Goal: Task Accomplishment & Management: Manage account settings

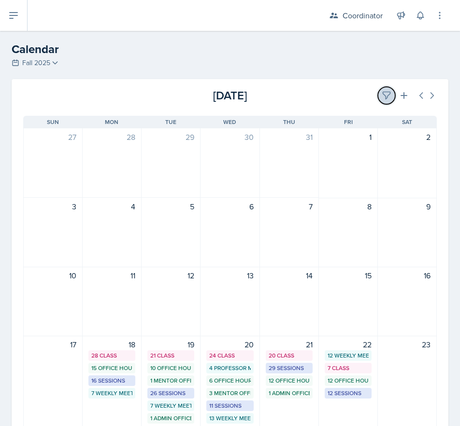
click at [382, 99] on icon at bounding box center [387, 96] width 10 height 10
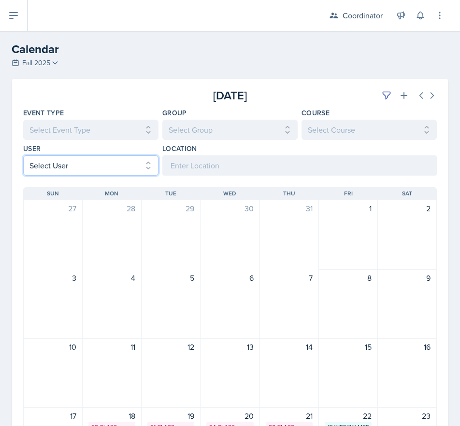
click at [85, 170] on select "Select User All [PERSON_NAME] [PERSON_NAME] [PERSON_NAME] [PERSON_NAME] [PERSON…" at bounding box center [90, 166] width 135 height 20
select select "7b1454ab-0112-49d3-b566-92fdbd04830e"
click at [23, 156] on select "Select User All [PERSON_NAME] [PERSON_NAME] [PERSON_NAME] [PERSON_NAME] [PERSON…" at bounding box center [90, 166] width 135 height 20
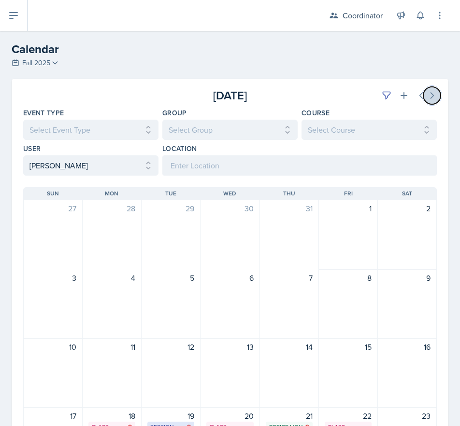
click at [427, 100] on button at bounding box center [431, 95] width 17 height 17
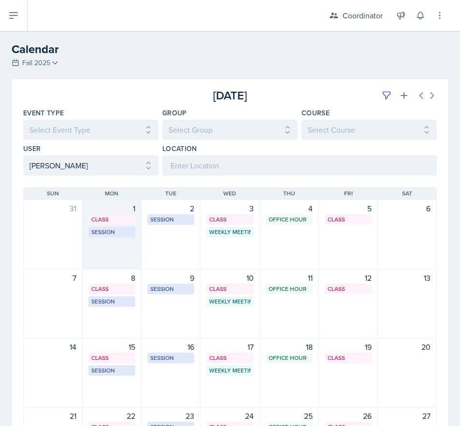
click at [119, 265] on div "1 Class BAB 106 9:40 AM - 10:35 AM Session BAB 224 1:00 PM - 2:00 PM" at bounding box center [112, 235] width 59 height 70
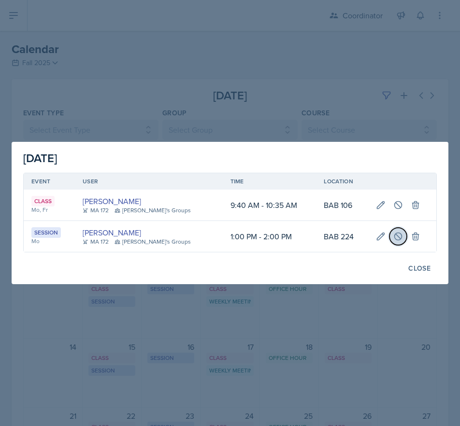
click at [393, 239] on icon at bounding box center [398, 237] width 10 height 10
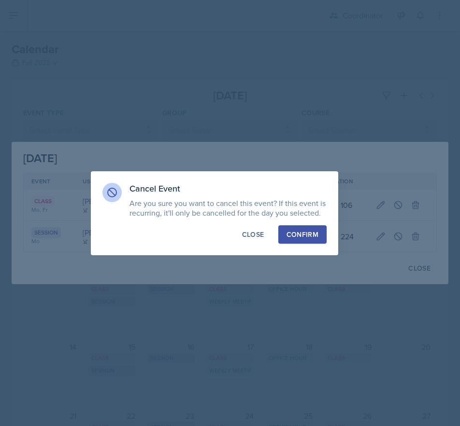
click at [296, 235] on div "Confirm" at bounding box center [302, 235] width 32 height 10
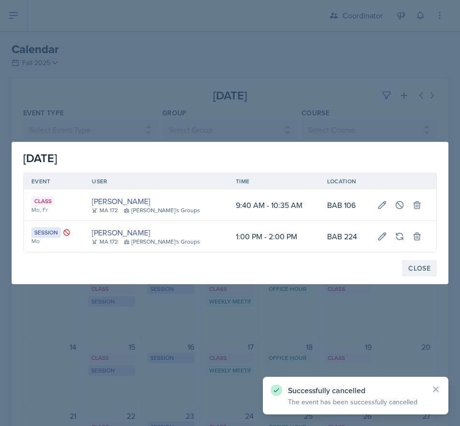
click at [412, 261] on button "Close" at bounding box center [419, 268] width 35 height 16
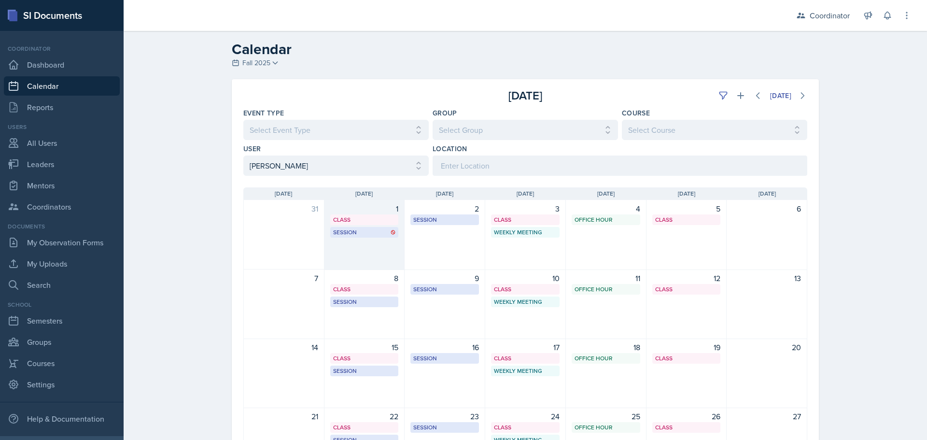
click at [348, 238] on div "1 Class BAB 106 9:40 AM - 10:35 AM Session BAB 224 1:00 PM - 2:00 PM" at bounding box center [365, 235] width 81 height 70
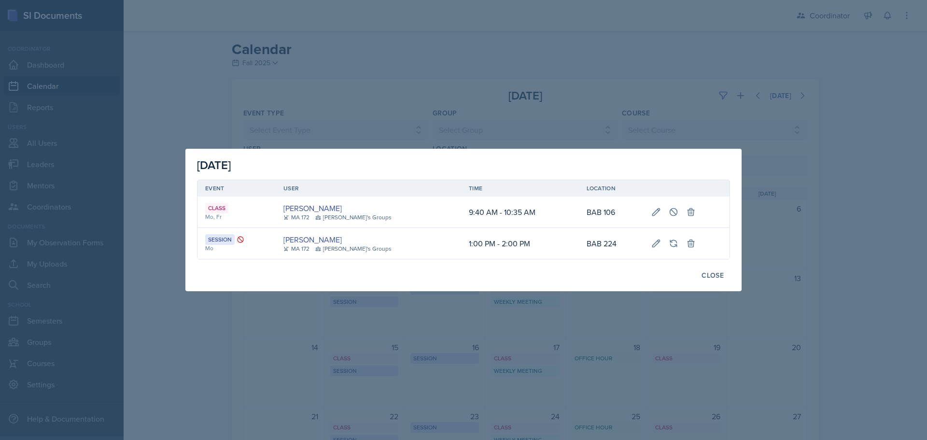
click at [334, 53] on div at bounding box center [463, 220] width 927 height 440
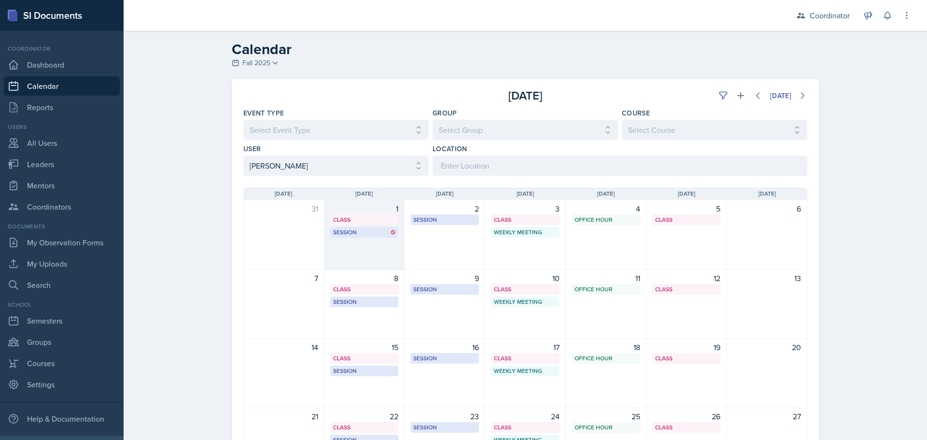
click at [360, 265] on div "1 Class BAB 106 9:40 AM - 10:35 AM Session BAB 224 1:00 PM - 2:00 PM" at bounding box center [365, 235] width 81 height 70
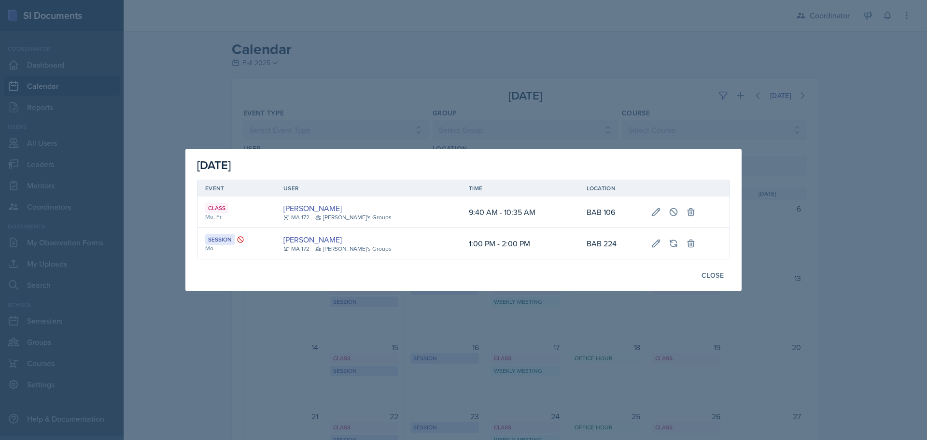
click at [356, 109] on div at bounding box center [463, 220] width 927 height 440
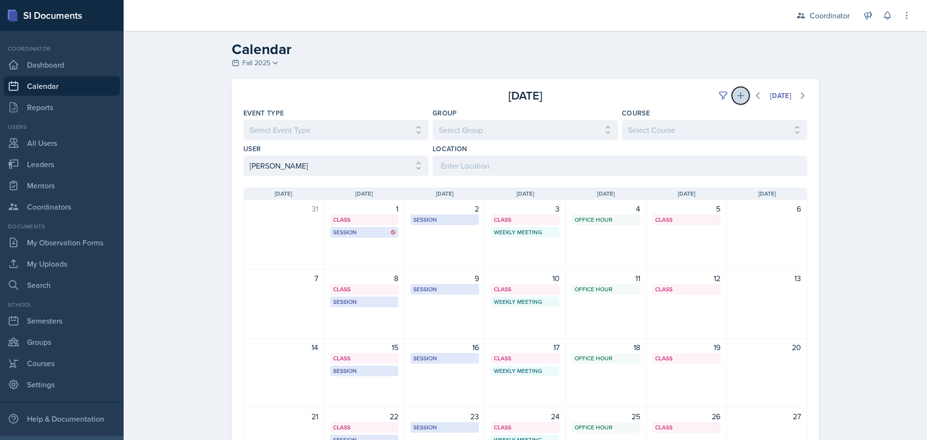
click at [459, 102] on button at bounding box center [740, 95] width 17 height 17
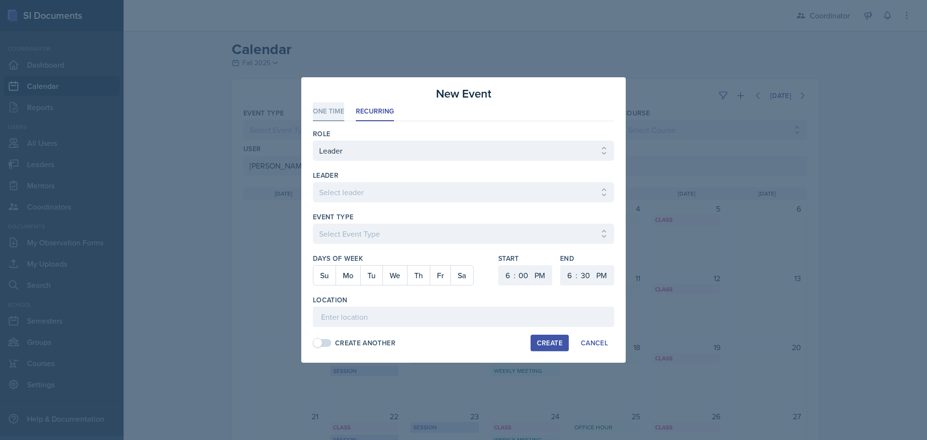
click at [322, 110] on li "One Time" at bounding box center [328, 111] width 31 height 19
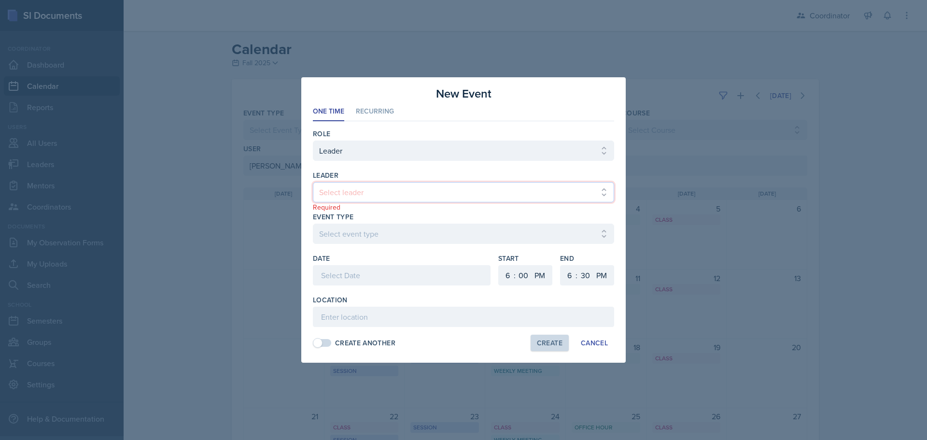
click at [349, 198] on select "Select leader [PERSON_NAME] [PERSON_NAME] [PERSON_NAME] [PERSON_NAME] [PERSON_N…" at bounding box center [463, 192] width 301 height 20
select select "37d346d4-9170-4b94-850b-135fad1c9bb9"
click at [313, 182] on select "Select leader [PERSON_NAME] [PERSON_NAME] [PERSON_NAME] [PERSON_NAME] [PERSON_N…" at bounding box center [463, 192] width 301 height 20
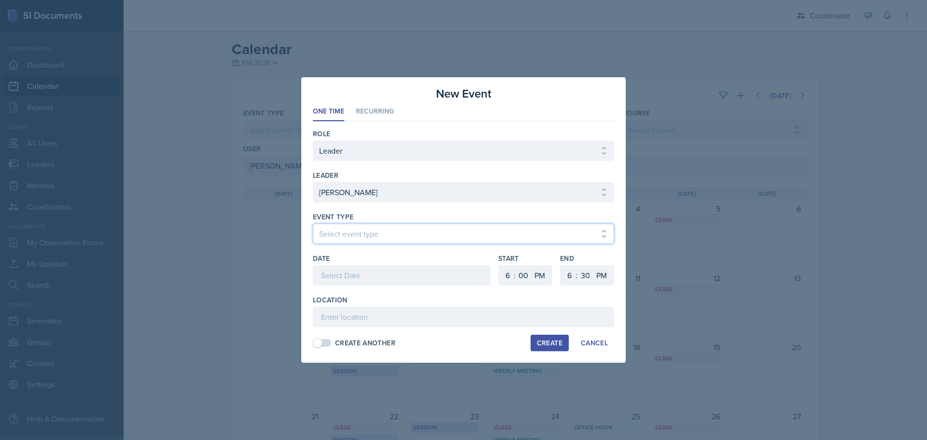
click at [337, 226] on select "Select event type Admin Office Hour Cal Workshop Class Class Announcement LA Pe…" at bounding box center [463, 234] width 301 height 20
select select "30b582fb-8ac9-49fb-a214-1fb047ccc295"
click at [313, 224] on select "Select event type Admin Office Hour Cal Workshop Class Class Announcement LA Pe…" at bounding box center [463, 234] width 301 height 20
click at [341, 279] on div at bounding box center [402, 275] width 178 height 20
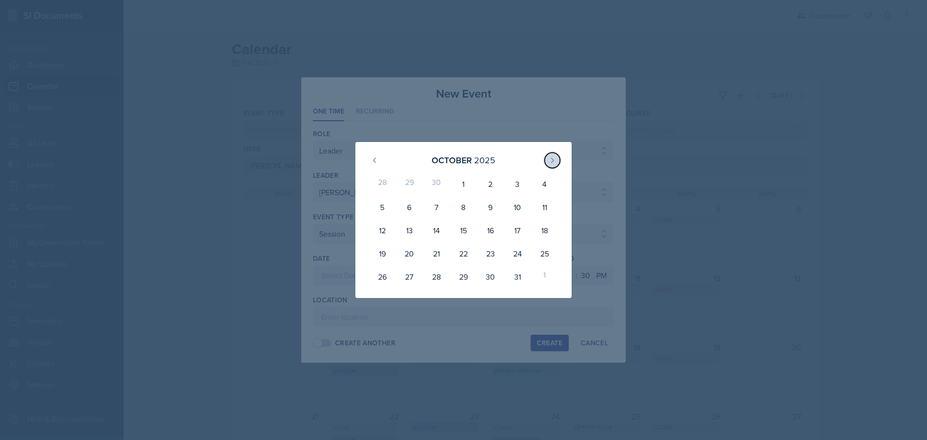
click at [459, 163] on icon at bounding box center [553, 160] width 8 height 8
click at [369, 156] on button at bounding box center [374, 160] width 15 height 15
click at [459, 186] on div "5" at bounding box center [517, 183] width 27 height 23
type input "[DATE]"
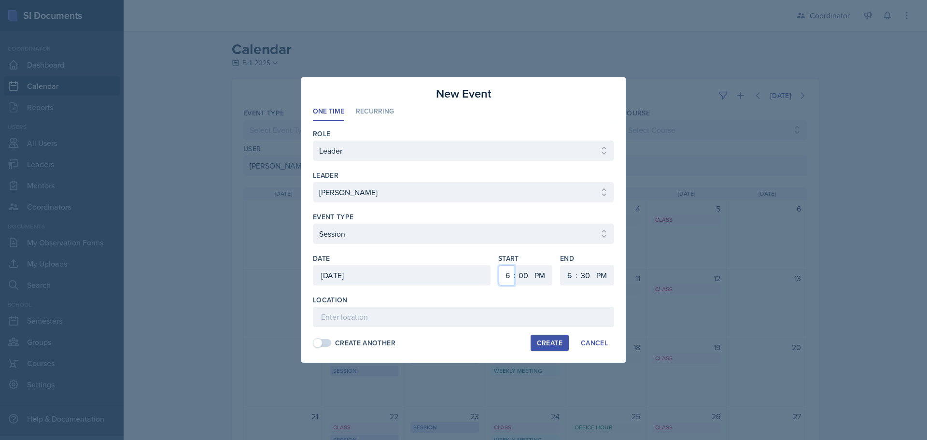
drag, startPoint x: 508, startPoint y: 277, endPoint x: 509, endPoint y: 266, distance: 11.1
click at [459, 277] on select "1 2 3 4 5 6 7 8 9 10 11 12" at bounding box center [506, 275] width 15 height 20
select select "1"
click at [459, 265] on select "1 2 3 4 5 6 7 8 9 10 11 12" at bounding box center [506, 275] width 15 height 20
drag, startPoint x: 569, startPoint y: 277, endPoint x: 569, endPoint y: 269, distance: 8.2
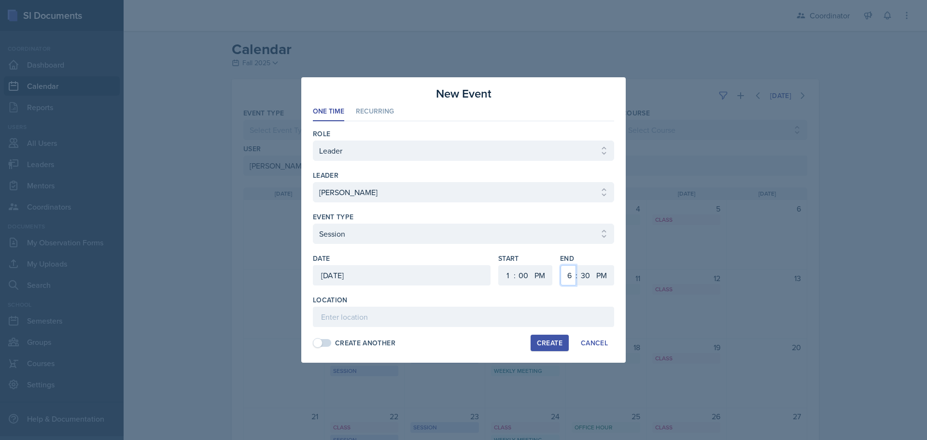
click at [459, 276] on select "1 2 3 4 5 6 7 8 9 10 11 12" at bounding box center [568, 275] width 15 height 20
drag, startPoint x: 560, startPoint y: 113, endPoint x: 584, endPoint y: 219, distance: 107.9
click at [459, 114] on ul "One Time Recurring" at bounding box center [463, 111] width 301 height 19
click at [459, 276] on select "1 2 3 4 5 6 7 8 9 10 11 12" at bounding box center [568, 275] width 15 height 20
select select "2"
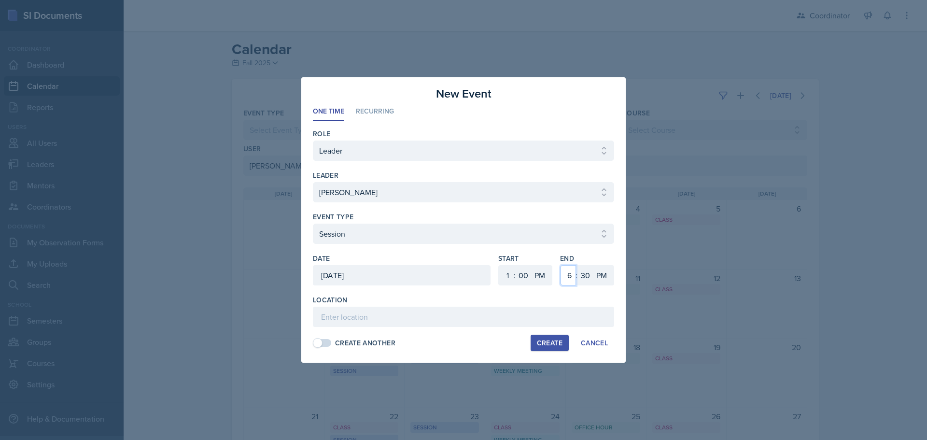
click at [459, 265] on select "1 2 3 4 5 6 7 8 9 10 11 12" at bounding box center [568, 275] width 15 height 20
drag, startPoint x: 586, startPoint y: 276, endPoint x: 585, endPoint y: 269, distance: 7.3
click at [459, 275] on select "00 05 10 15 20 25 30 35 40 45 50 55" at bounding box center [585, 275] width 15 height 20
select select "0"
click at [459, 265] on select "00 05 10 15 20 25 30 35 40 45 50 55" at bounding box center [585, 275] width 15 height 20
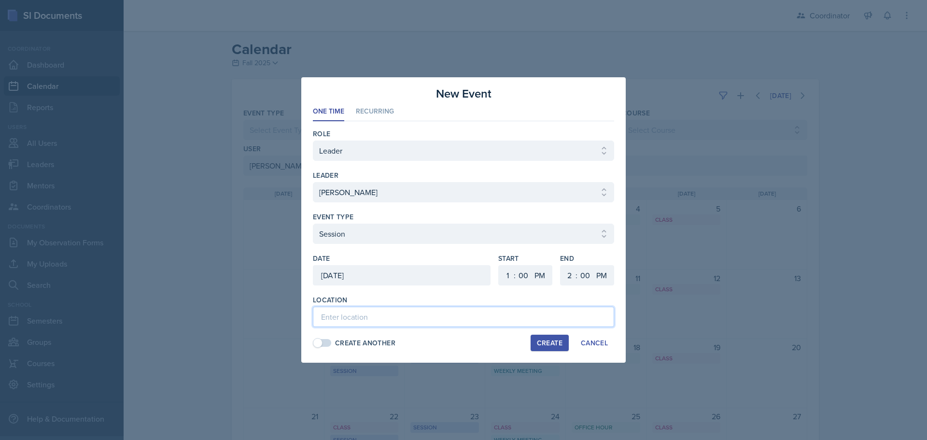
drag, startPoint x: 427, startPoint y: 314, endPoint x: 434, endPoint y: 303, distance: 13.3
click at [427, 314] on input at bounding box center [463, 317] width 301 height 20
type input "BAB 224 - Rescheduled Session"
click at [459, 346] on div "Create Another Create Cancel" at bounding box center [463, 343] width 301 height 16
click at [459, 339] on div "Create" at bounding box center [550, 343] width 26 height 8
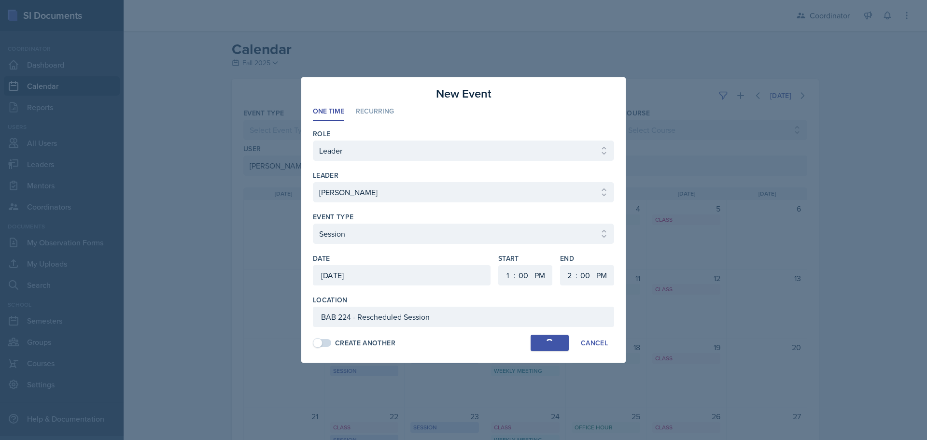
select select
select select "6"
select select "30"
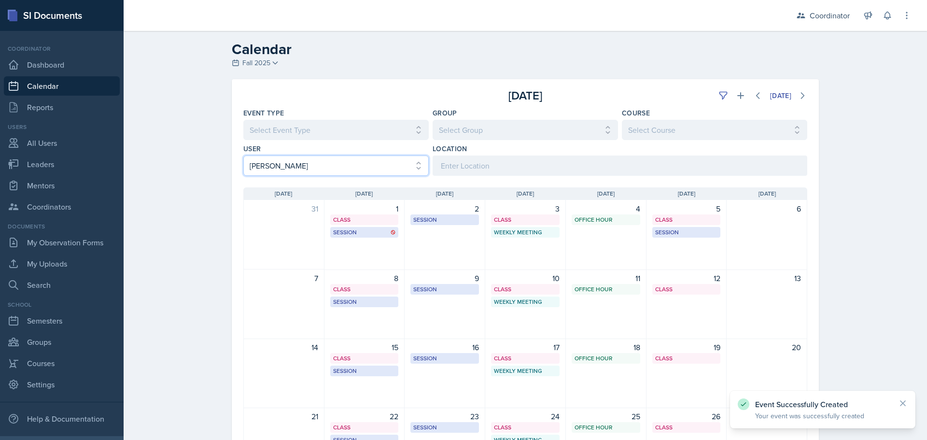
click at [321, 167] on select "Select User All [PERSON_NAME] [PERSON_NAME] [PERSON_NAME] [PERSON_NAME] [PERSON…" at bounding box center [335, 166] width 185 height 20
select select
click at [243, 156] on select "Select User All [PERSON_NAME] [PERSON_NAME] [PERSON_NAME] [PERSON_NAME] [PERSON…" at bounding box center [335, 166] width 185 height 20
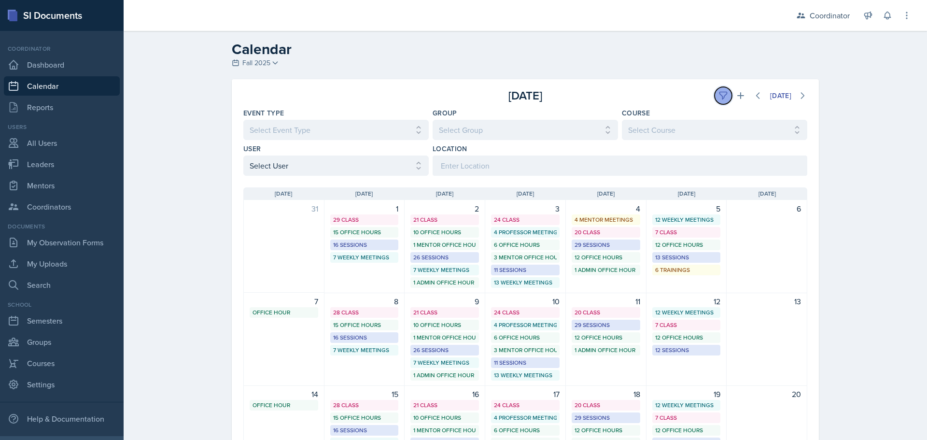
click at [459, 93] on icon at bounding box center [724, 96] width 10 height 10
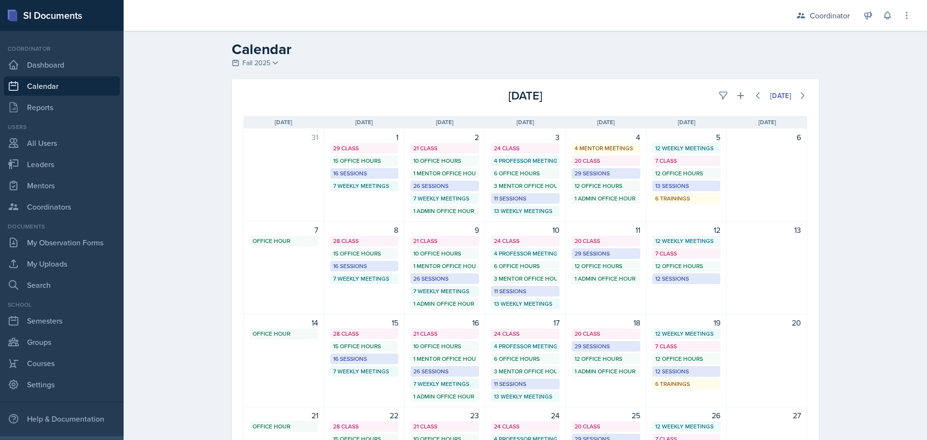
click at [459, 93] on div "[DATE]" at bounding box center [714, 95] width 188 height 17
click at [459, 55] on h2 "Calendar" at bounding box center [525, 49] width 587 height 17
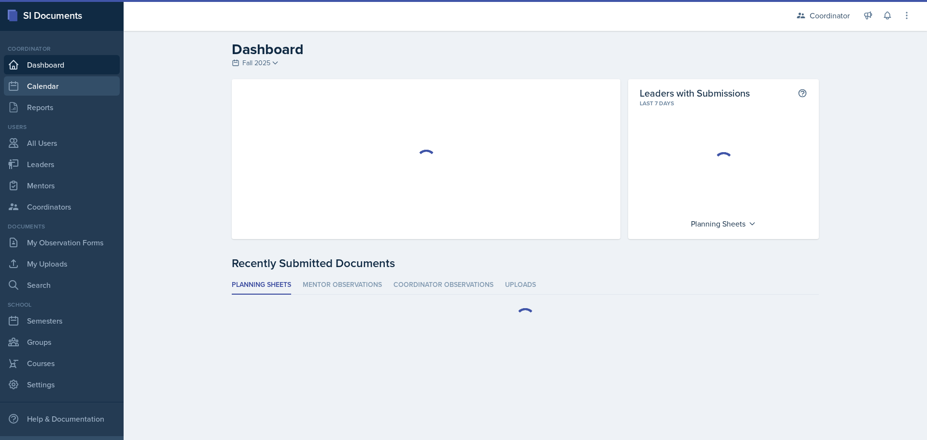
click at [62, 78] on link "Calendar" at bounding box center [62, 85] width 116 height 19
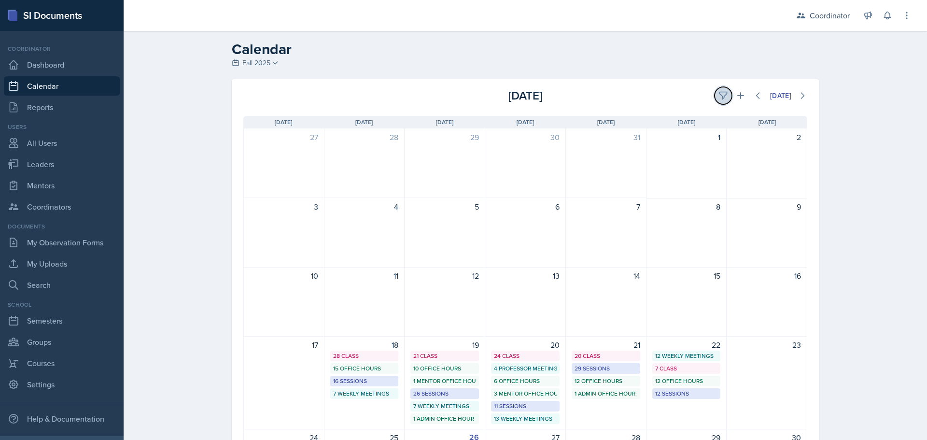
click at [719, 100] on icon at bounding box center [724, 96] width 10 height 10
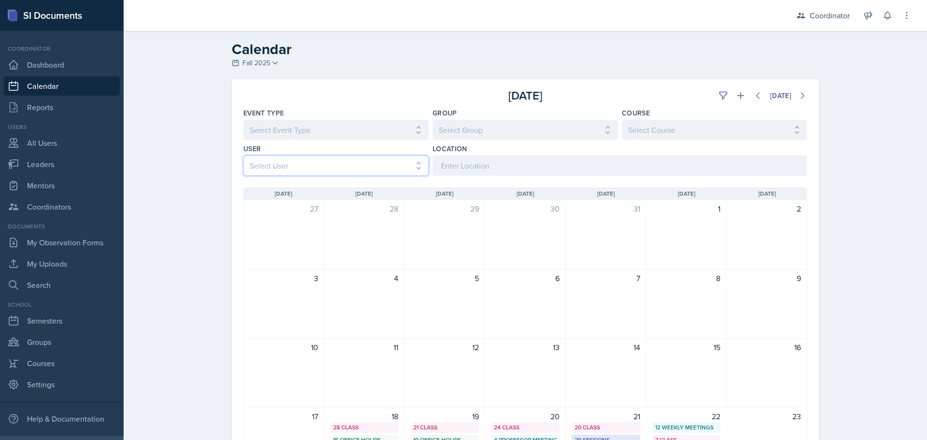
click at [259, 172] on select "Select User All [PERSON_NAME] [PERSON_NAME] [PERSON_NAME] [PERSON_NAME] [PERSON…" at bounding box center [335, 166] width 185 height 20
select select "1b71135d-d204-48f1-bd99-cbf8c31e22a5"
click at [243, 156] on select "Select User All [PERSON_NAME] [PERSON_NAME] [PERSON_NAME] [PERSON_NAME] [PERSON…" at bounding box center [335, 166] width 185 height 20
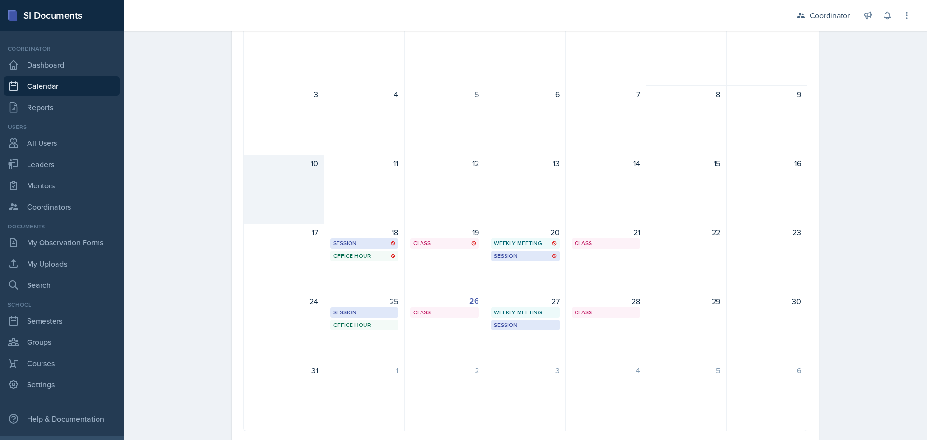
scroll to position [193, 0]
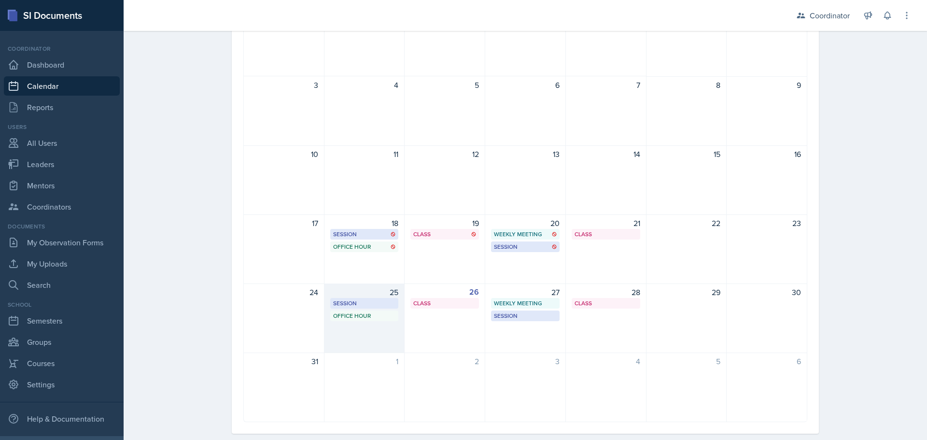
click at [343, 341] on div "25 Session MOR 288 1:00 PM - 2:30 PM Office Hour SSC 8:00 PM - 9:00 PM" at bounding box center [365, 318] width 81 height 70
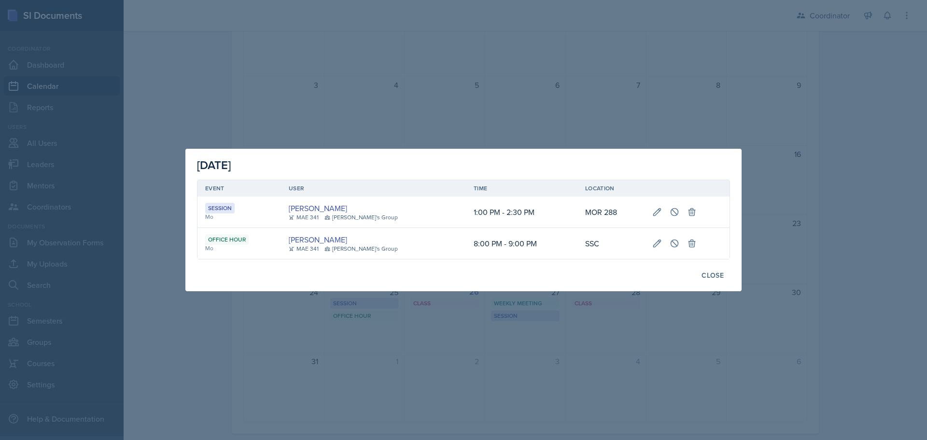
click at [697, 241] on div at bounding box center [687, 244] width 70 height 10
click at [688, 244] on icon at bounding box center [692, 244] width 10 height 10
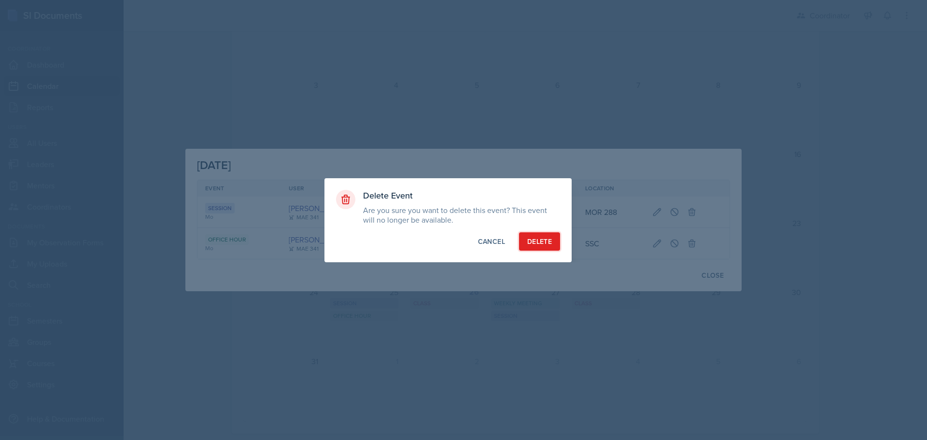
click at [535, 238] on div "Delete" at bounding box center [539, 242] width 25 height 10
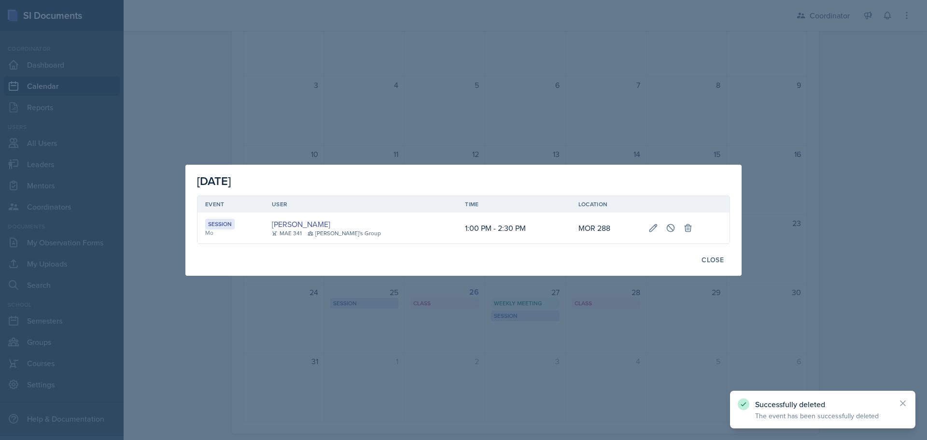
click at [463, 79] on div at bounding box center [463, 220] width 927 height 440
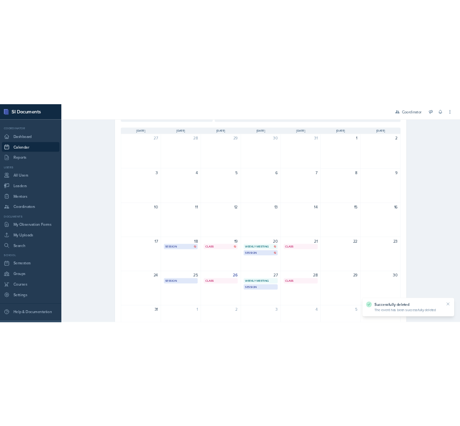
scroll to position [0, 0]
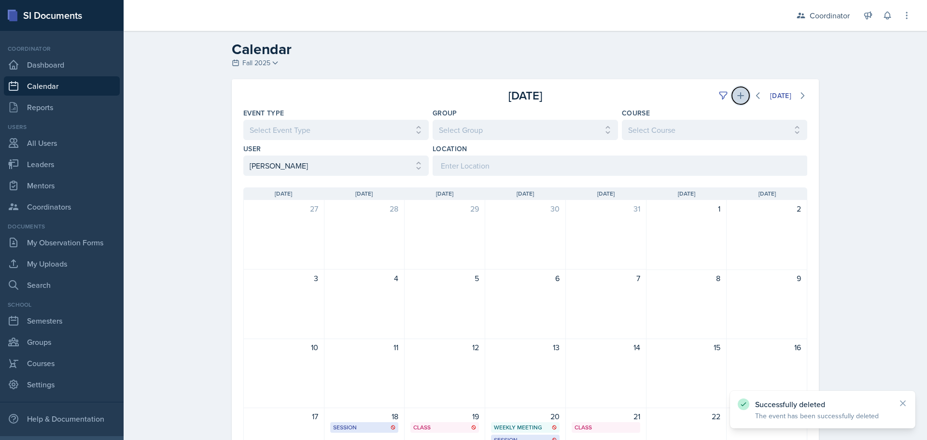
click at [736, 97] on icon at bounding box center [741, 96] width 10 height 10
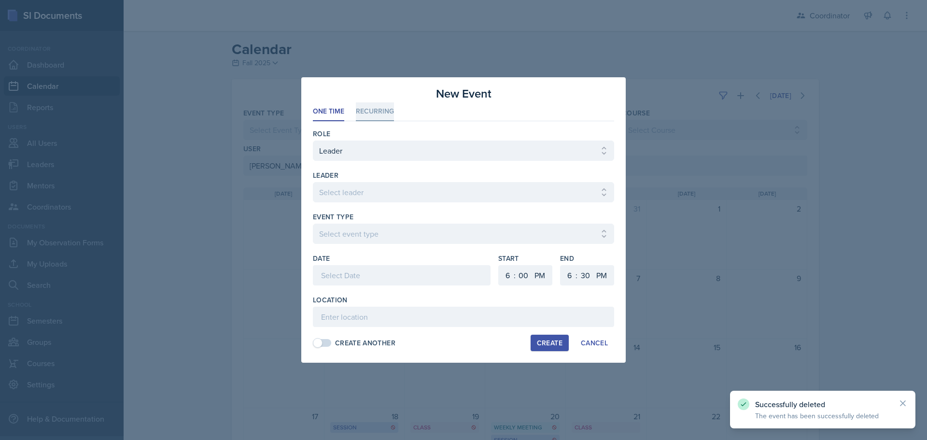
click at [383, 112] on li "Recurring" at bounding box center [375, 111] width 38 height 19
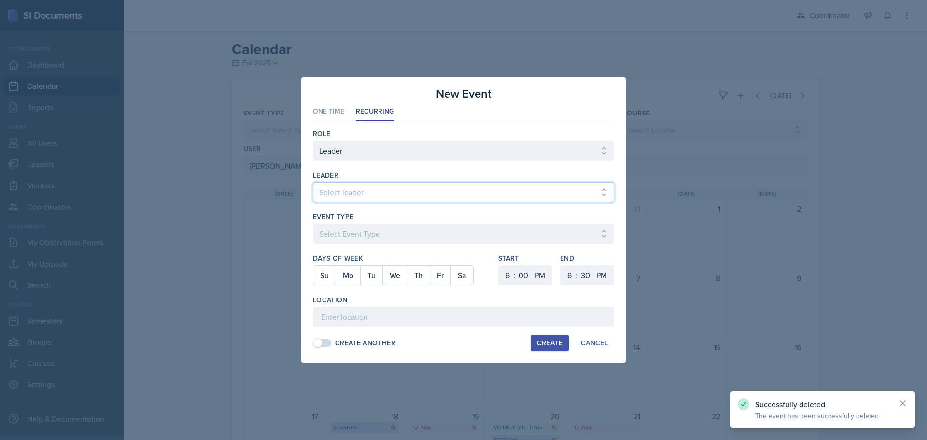
click at [332, 194] on select "Select leader [PERSON_NAME] [PERSON_NAME] [PERSON_NAME] [PERSON_NAME] [PERSON_N…" at bounding box center [463, 192] width 301 height 20
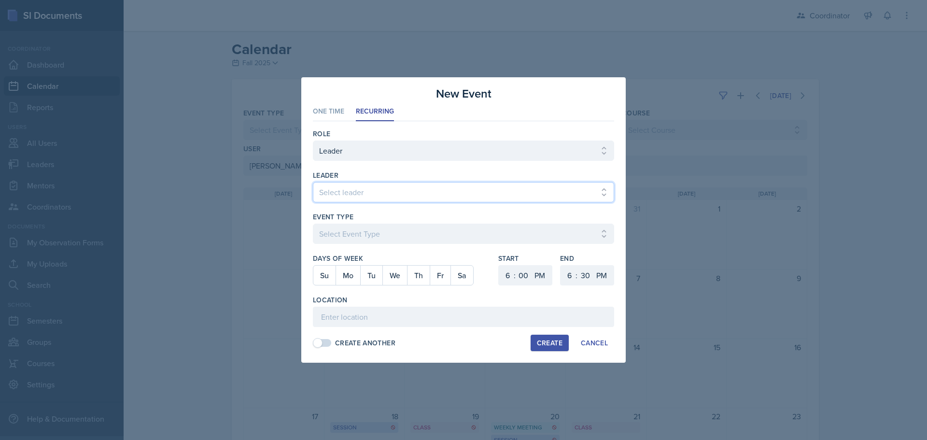
select select "9459d2ea-2dac-4d59-9593-3e12ed45e086"
click at [313, 182] on select "Select leader [PERSON_NAME] [PERSON_NAME] [PERSON_NAME] [PERSON_NAME] [PERSON_N…" at bounding box center [463, 192] width 301 height 20
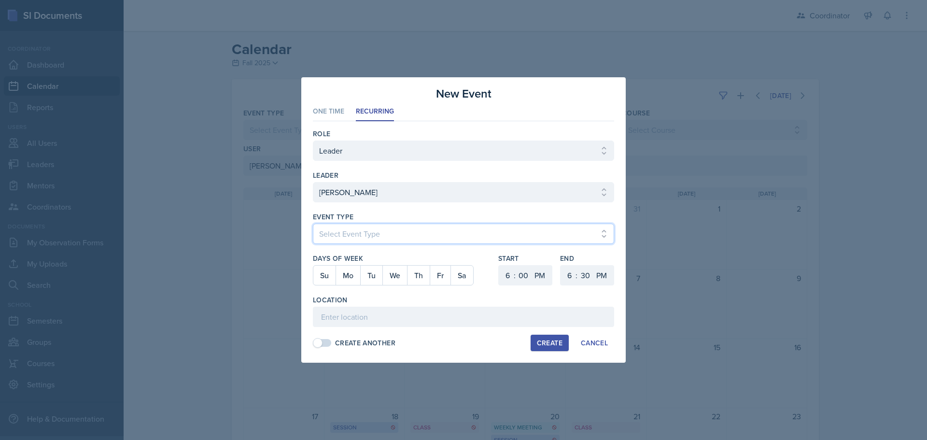
click at [354, 228] on select "Select Event Type Admin Office Hour Cal Workshop Class Class Announcement LA Pe…" at bounding box center [463, 234] width 301 height 20
select select "711e3089-b526-4ace-8ef7-b628edcb7570"
click at [313, 224] on select "Select Event Type Admin Office Hour Cal Workshop Class Class Announcement LA Pe…" at bounding box center [463, 234] width 301 height 20
click at [391, 276] on button "We" at bounding box center [394, 275] width 25 height 19
drag, startPoint x: 504, startPoint y: 271, endPoint x: 503, endPoint y: 265, distance: 6.3
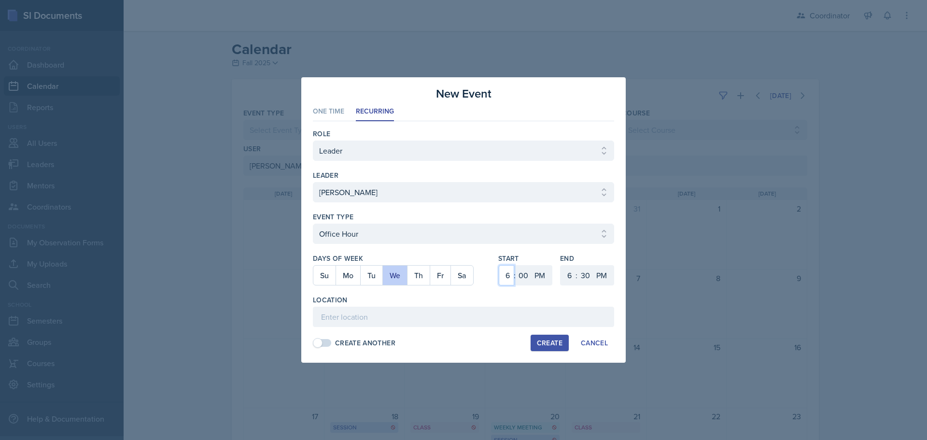
click at [504, 271] on select "1 2 3 4 5 6 7 8 9 10 11 12" at bounding box center [506, 275] width 15 height 20
select select "10"
click at [499, 265] on select "1 2 3 4 5 6 7 8 9 10 11 12" at bounding box center [506, 275] width 15 height 20
click at [526, 279] on select "00 05 10 15 20 25 30 35 40 45 50 55" at bounding box center [523, 275] width 15 height 20
select select "30"
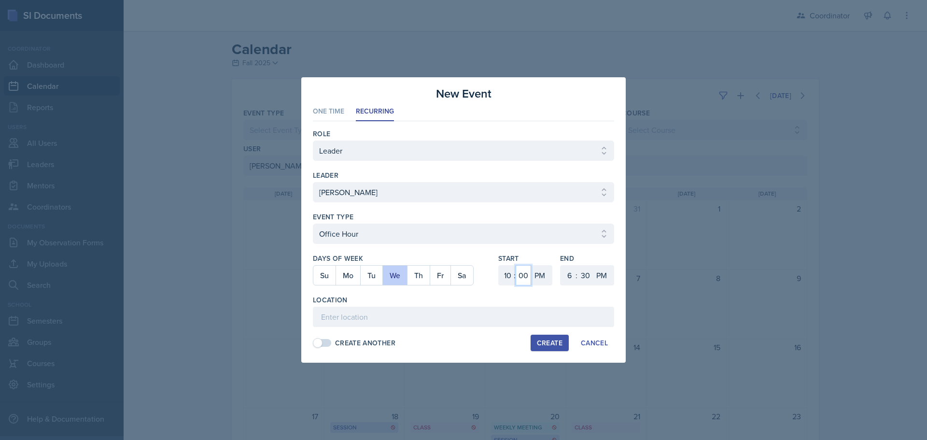
click at [516, 265] on select "00 05 10 15 20 25 30 35 40 45 50 55" at bounding box center [523, 275] width 15 height 20
click at [539, 274] on select "AM PM" at bounding box center [540, 275] width 19 height 20
select select "AM"
click at [531, 265] on select "AM PM" at bounding box center [540, 275] width 19 height 20
click at [566, 277] on select "1 2 3 4 5 6 7 8 9 10 11 12" at bounding box center [568, 275] width 15 height 20
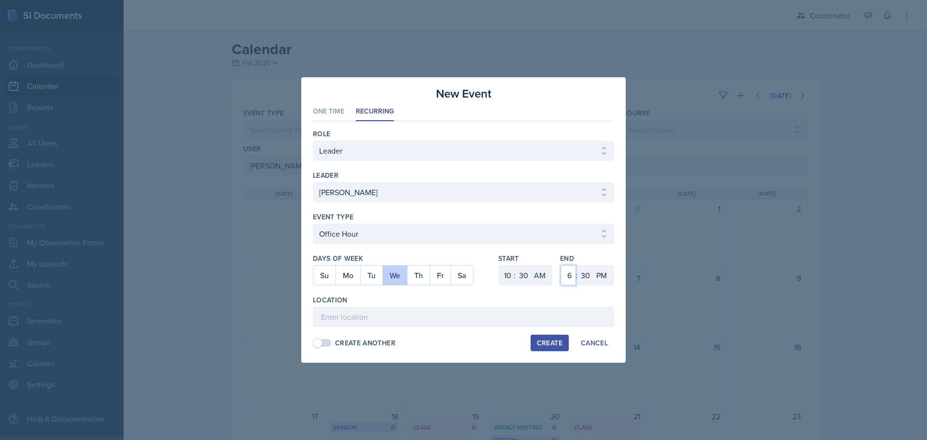
select select "11"
click at [561, 265] on select "1 2 3 4 5 6 7 8 9 10 11 12" at bounding box center [568, 275] width 15 height 20
click at [603, 275] on select "AM PM" at bounding box center [602, 275] width 19 height 20
select select "AM"
click at [593, 265] on select "AM PM" at bounding box center [602, 275] width 19 height 20
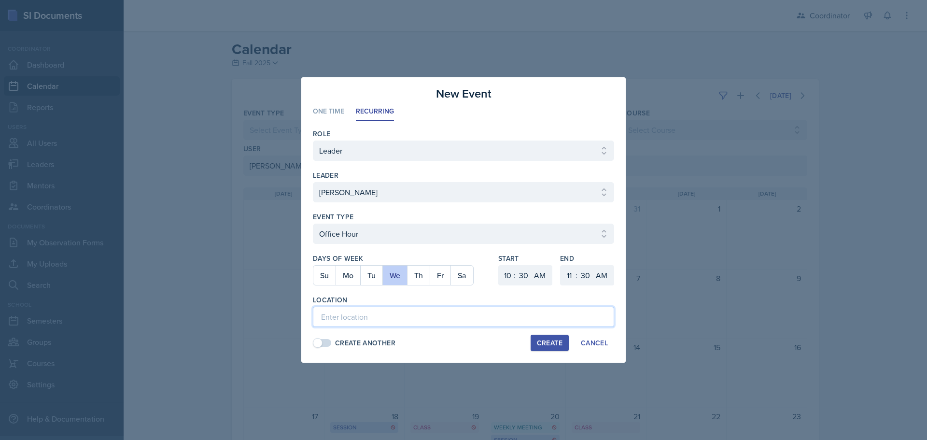
click at [578, 320] on input at bounding box center [463, 317] width 301 height 20
type input "SSC"
click at [545, 341] on div "Create" at bounding box center [550, 343] width 26 height 8
select select
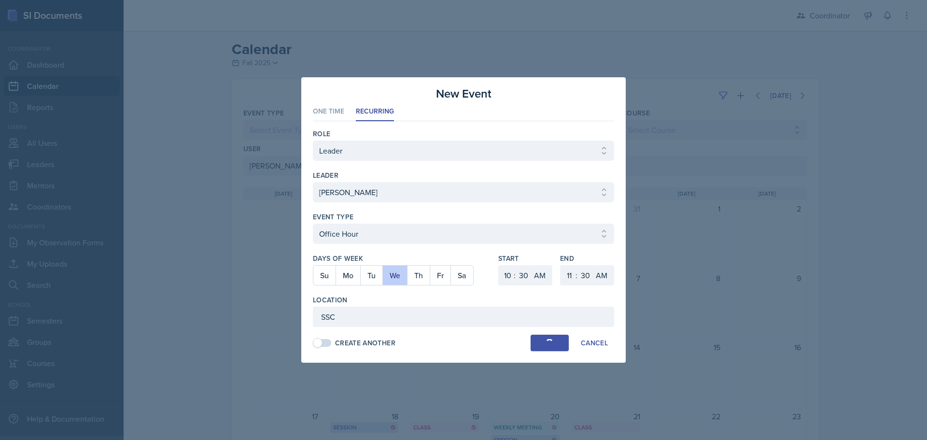
select select "6"
select select "0"
select select "PM"
select select "6"
select select "PM"
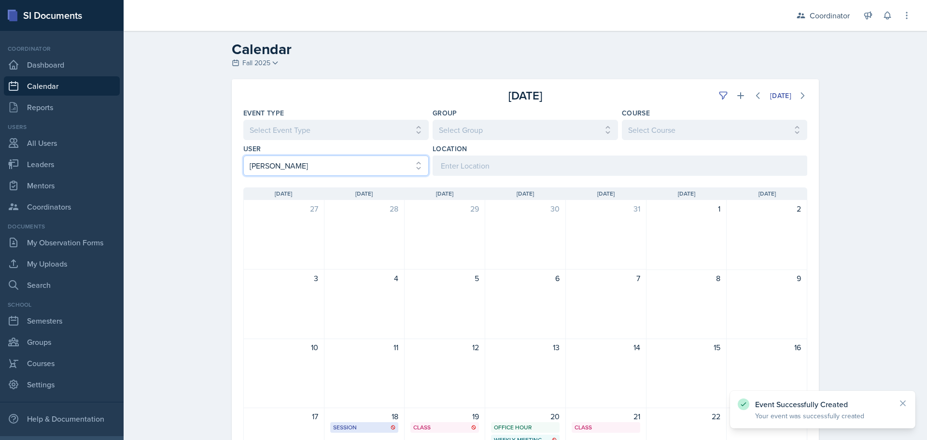
drag, startPoint x: 295, startPoint y: 163, endPoint x: 284, endPoint y: 175, distance: 15.7
click at [295, 163] on select "Select User All [PERSON_NAME] [PERSON_NAME] [PERSON_NAME] [PERSON_NAME] [PERSON…" at bounding box center [335, 166] width 185 height 20
click at [243, 156] on select "Select User All [PERSON_NAME] [PERSON_NAME] [PERSON_NAME] [PERSON_NAME] [PERSON…" at bounding box center [335, 166] width 185 height 20
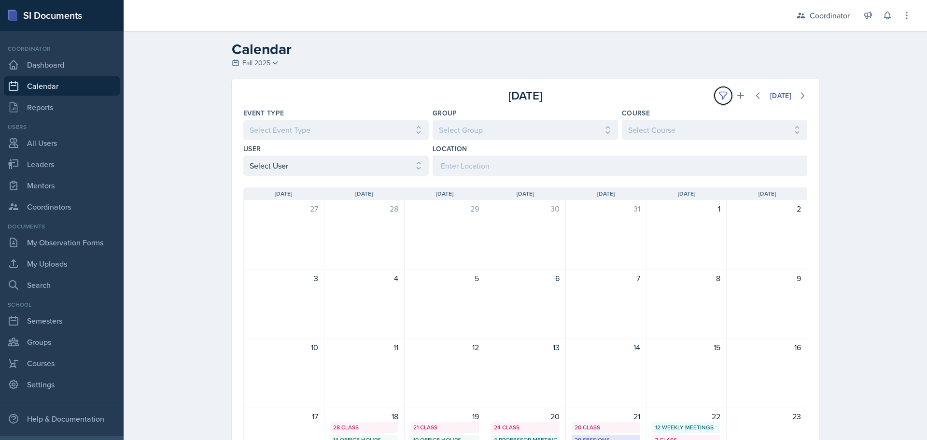
drag, startPoint x: 718, startPoint y: 88, endPoint x: 665, endPoint y: 96, distance: 54.2
click at [717, 89] on button at bounding box center [723, 95] width 17 height 17
click at [665, 96] on div "[DATE]" at bounding box center [714, 95] width 188 height 17
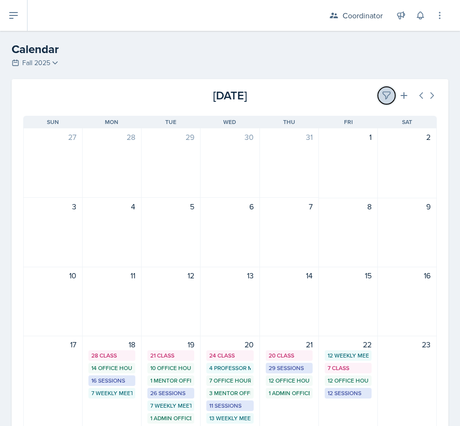
click at [382, 99] on icon at bounding box center [387, 96] width 10 height 10
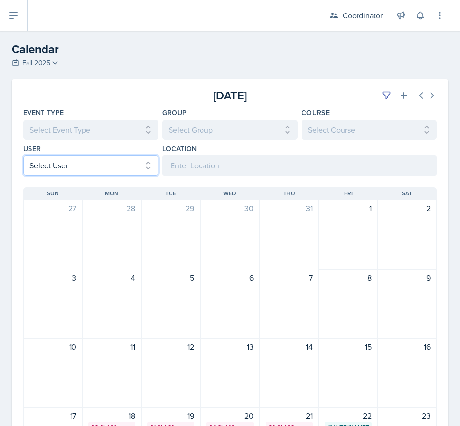
click at [32, 165] on select "Select User All [PERSON_NAME] [PERSON_NAME] [PERSON_NAME] [PERSON_NAME] [PERSON…" at bounding box center [90, 166] width 135 height 20
select select "50e6f4a0-2e80-401f-88ac-c39939a78e66"
click at [23, 156] on select "Select User All [PERSON_NAME] [PERSON_NAME] [PERSON_NAME] [PERSON_NAME] [PERSON…" at bounding box center [90, 166] width 135 height 20
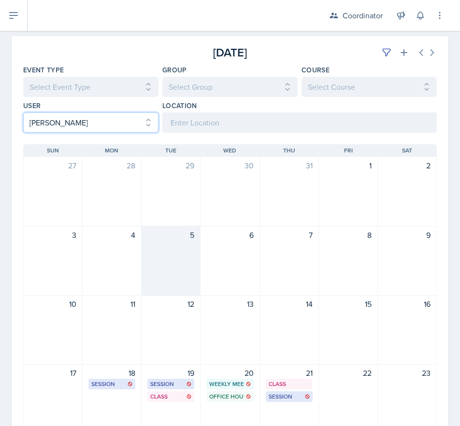
scroll to position [224, 0]
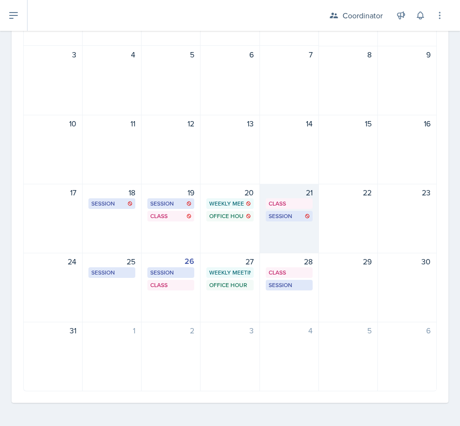
click at [299, 240] on div "21 Class SST 205 2:40 PM - 3:35 PM Session SST 150 12:30 PM - 1:30 PM" at bounding box center [289, 219] width 59 height 70
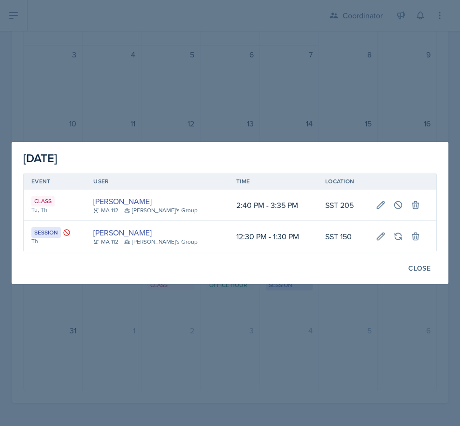
click at [269, 125] on div at bounding box center [230, 213] width 460 height 426
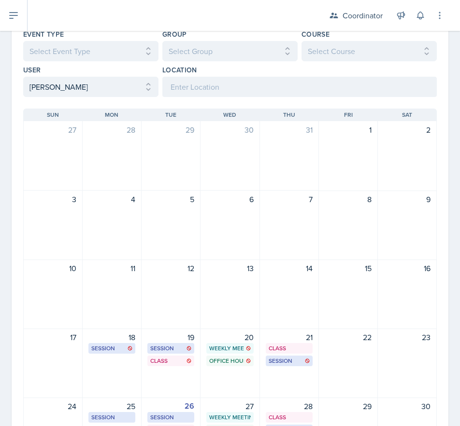
scroll to position [0, 0]
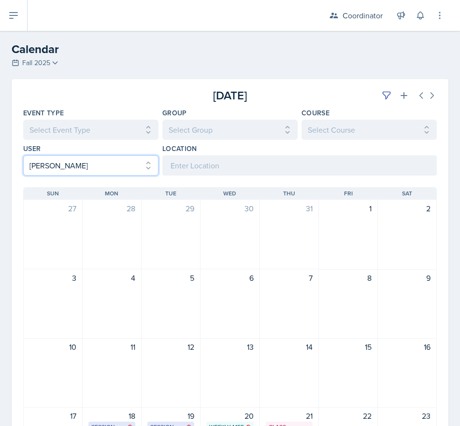
click at [98, 158] on select "Select User All [PERSON_NAME] [PERSON_NAME] [PERSON_NAME] [PERSON_NAME] [PERSON…" at bounding box center [90, 166] width 135 height 20
click at [23, 156] on select "Select User All [PERSON_NAME] [PERSON_NAME] [PERSON_NAME] [PERSON_NAME] [PERSON…" at bounding box center [90, 166] width 135 height 20
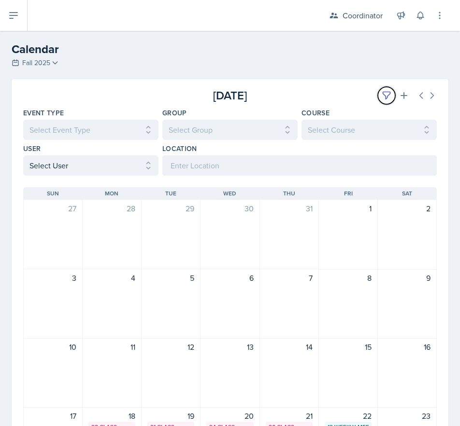
drag, startPoint x: 379, startPoint y: 95, endPoint x: 309, endPoint y: 96, distance: 70.5
click at [382, 96] on icon at bounding box center [387, 96] width 10 height 10
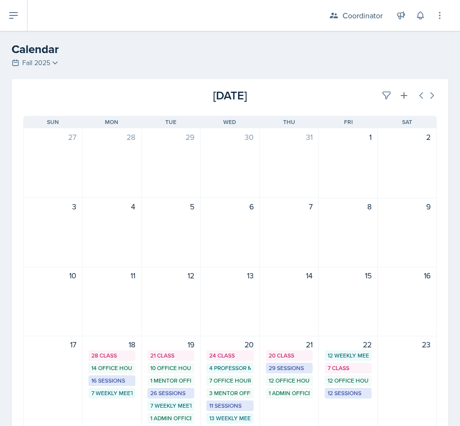
click at [309, 96] on div "[DATE]" at bounding box center [368, 95] width 138 height 17
click at [383, 92] on icon at bounding box center [386, 95] width 7 height 7
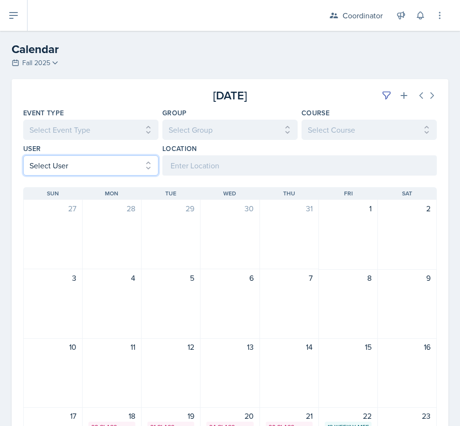
click at [46, 170] on select "Select User All [PERSON_NAME] [PERSON_NAME] [PERSON_NAME] [PERSON_NAME] [PERSON…" at bounding box center [90, 166] width 135 height 20
select select "50e6f4a0-2e80-401f-88ac-c39939a78e66"
click at [23, 156] on select "Select User All [PERSON_NAME] [PERSON_NAME] [PERSON_NAME] [PERSON_NAME] [PERSON…" at bounding box center [90, 166] width 135 height 20
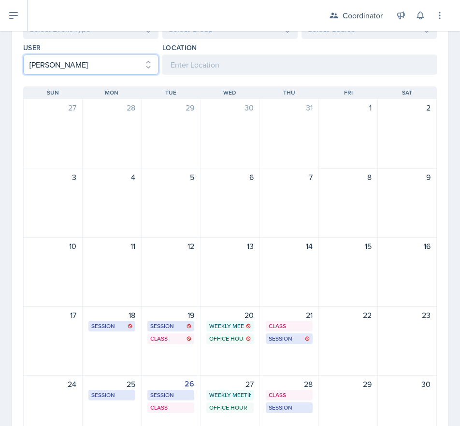
scroll to position [224, 0]
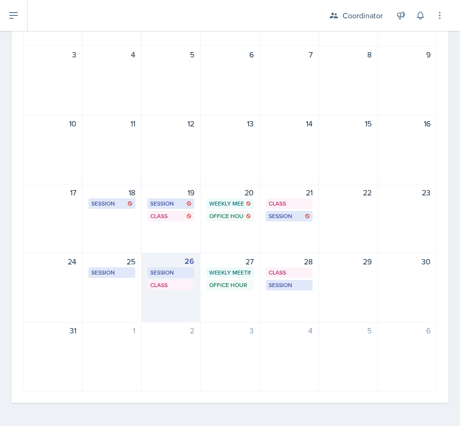
click at [169, 306] on div "26 Session SST 219 1:00 PM - 2:00 PM Class SST 205 2:40 PM - 3:35 PM" at bounding box center [170, 288] width 59 height 70
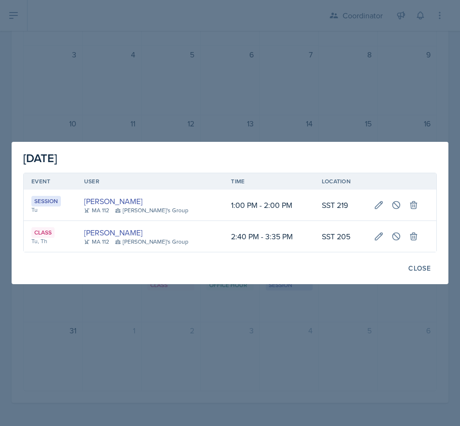
click at [226, 341] on div at bounding box center [230, 213] width 460 height 426
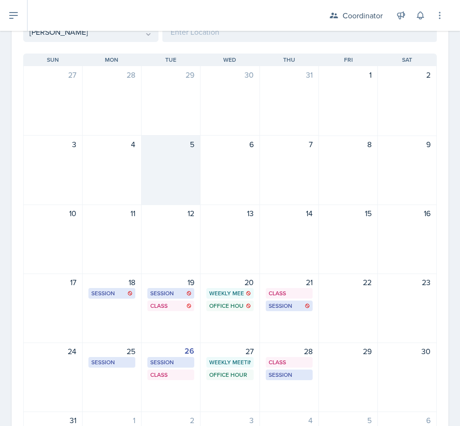
scroll to position [0, 0]
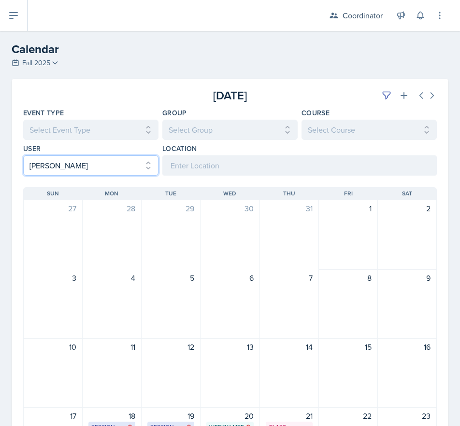
click at [79, 171] on select "Select User All [PERSON_NAME] [PERSON_NAME] [PERSON_NAME] [PERSON_NAME] [PERSON…" at bounding box center [90, 166] width 135 height 20
select select
click at [23, 156] on select "Select User All [PERSON_NAME] [PERSON_NAME] [PERSON_NAME] [PERSON_NAME] [PERSON…" at bounding box center [90, 166] width 135 height 20
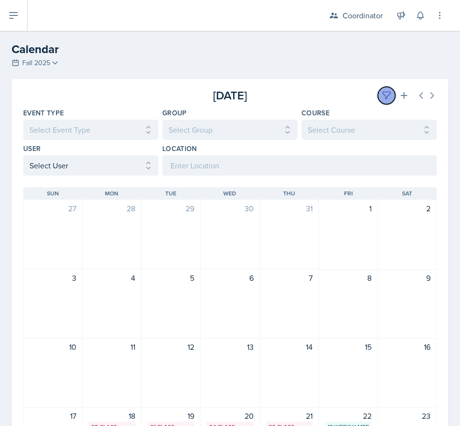
click at [382, 101] on button at bounding box center [386, 95] width 17 height 17
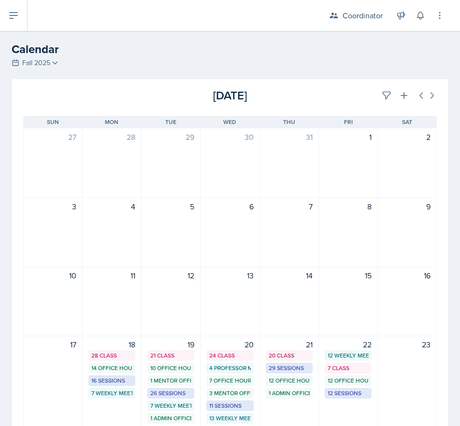
click at [363, 100] on div "[DATE]" at bounding box center [368, 95] width 138 height 17
